Goal: Task Accomplishment & Management: Manage account settings

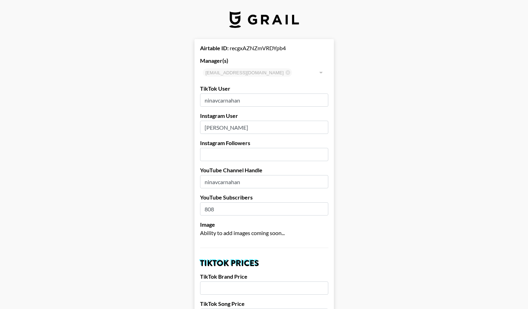
select select "USD"
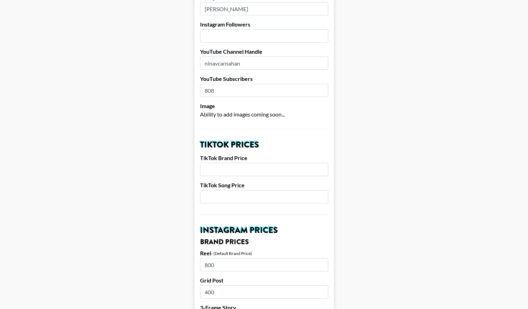
scroll to position [118, 0]
click at [230, 169] on input "number" at bounding box center [264, 170] width 128 height 13
type input "3000"
click at [227, 195] on input "number" at bounding box center [264, 197] width 128 height 13
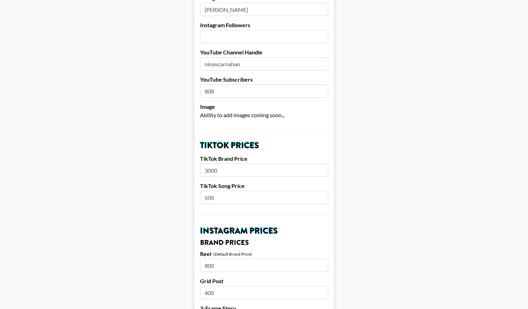
type input "500"
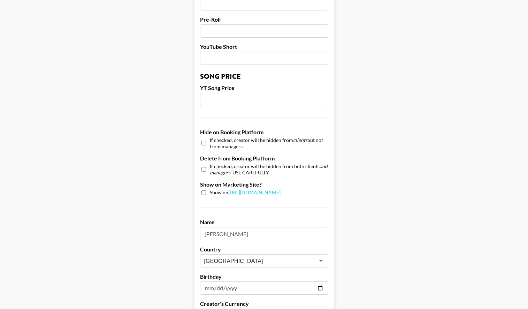
scroll to position [637, 0]
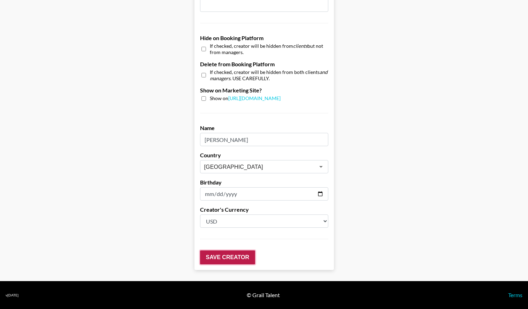
click at [229, 253] on input "Save Creator" at bounding box center [227, 257] width 55 height 14
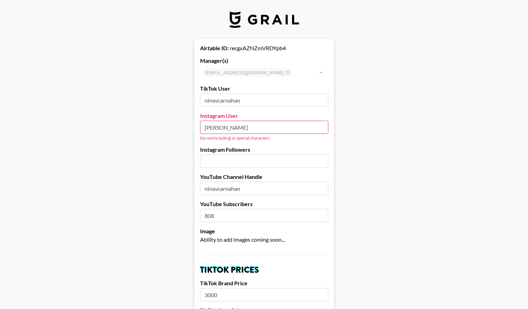
drag, startPoint x: 247, startPoint y: 127, endPoint x: 185, endPoint y: 122, distance: 62.6
paste input "nina_carnahan_"
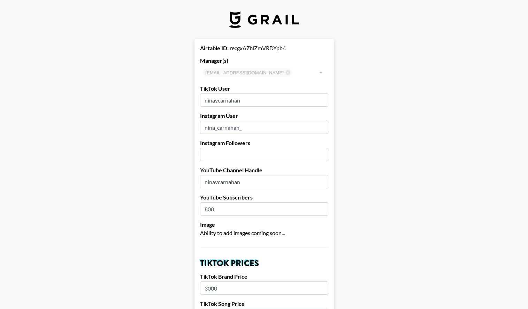
type input "nina_carnahan_"
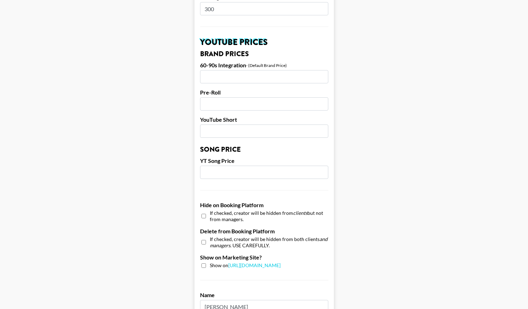
scroll to position [637, 0]
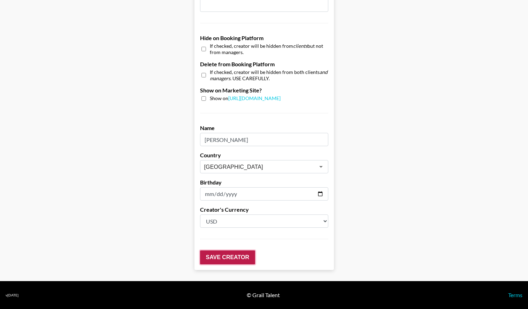
click at [241, 255] on input "Save Creator" at bounding box center [227, 257] width 55 height 14
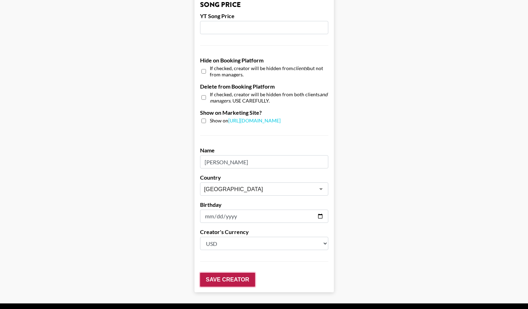
scroll to position [659, 0]
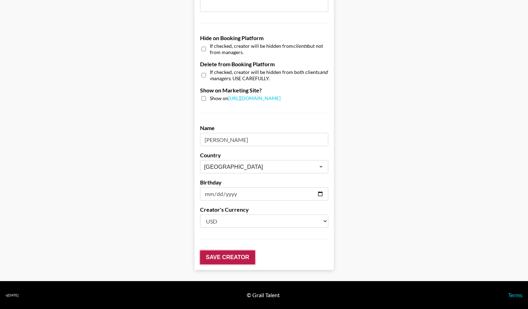
click at [249, 258] on input "Save Creator" at bounding box center [227, 257] width 55 height 14
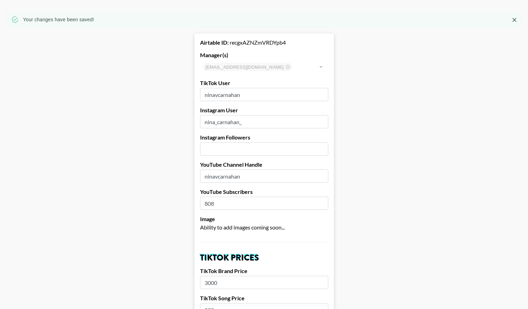
scroll to position [0, 0]
